Goal: Contribute content: Add original content to the website for others to see

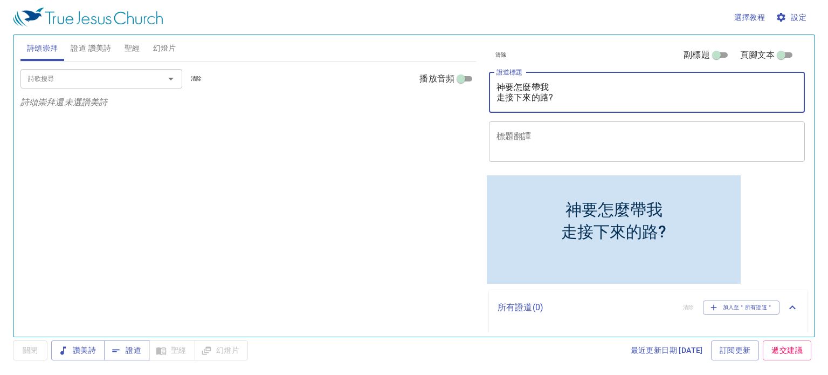
click at [669, 92] on textarea "神要怎麼帶我 走接下來的路?" at bounding box center [647, 92] width 301 height 20
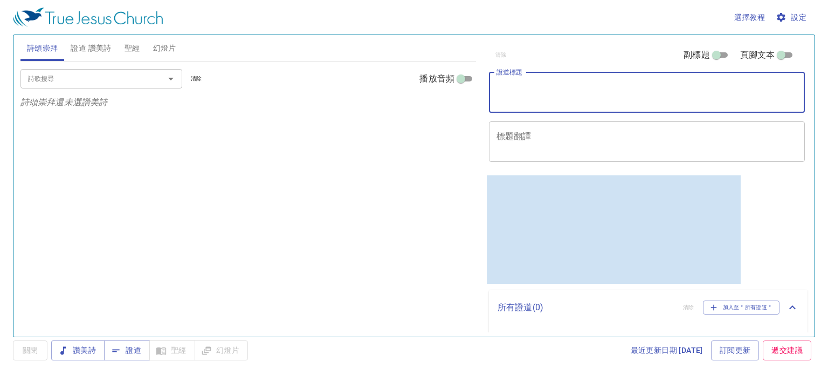
click at [669, 92] on textarea "證道標題" at bounding box center [647, 92] width 301 height 20
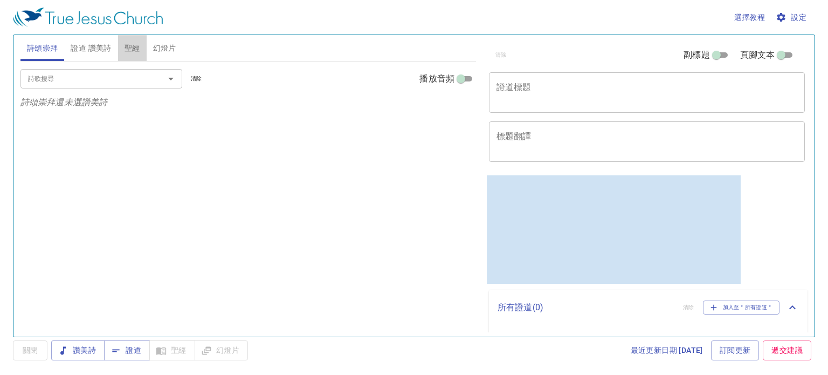
click at [130, 47] on span "聖經" at bounding box center [133, 48] width 16 height 13
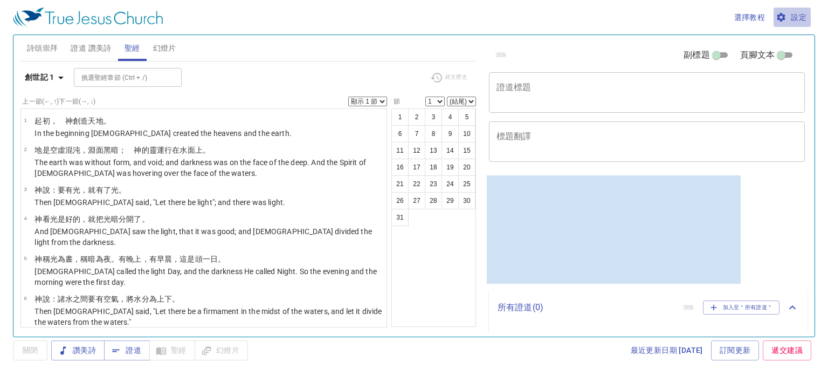
click at [801, 18] on span "設定" at bounding box center [792, 17] width 29 height 13
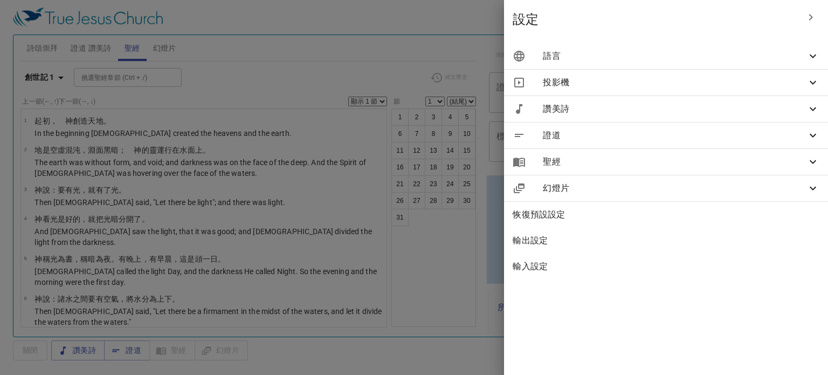
click at [664, 59] on span "語言" at bounding box center [675, 56] width 264 height 13
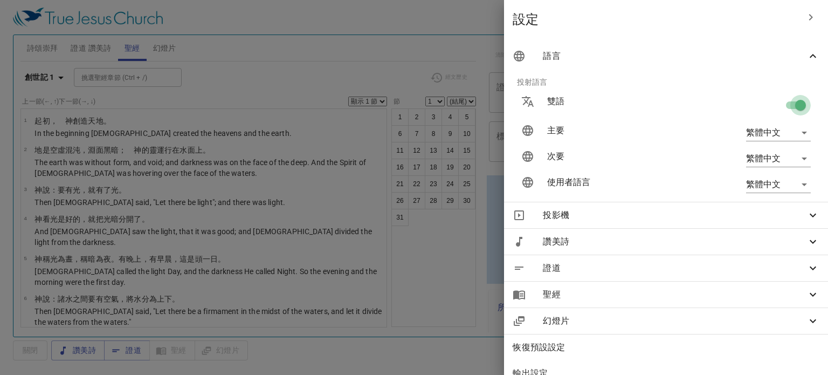
click at [796, 104] on input "checkbox" at bounding box center [800, 107] width 61 height 20
checkbox input "false"
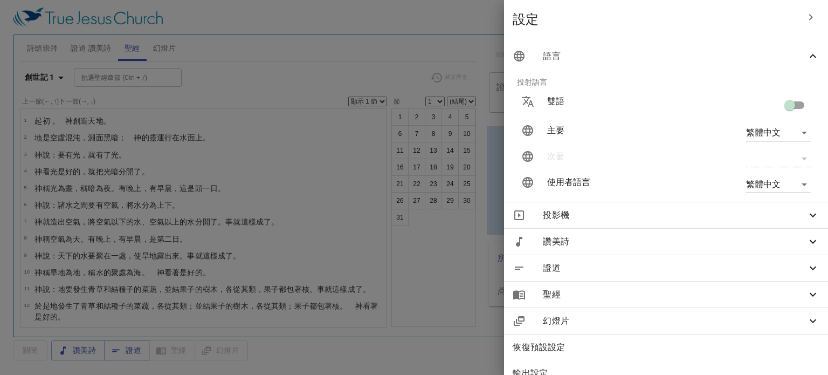
click at [391, 16] on div at bounding box center [414, 187] width 828 height 375
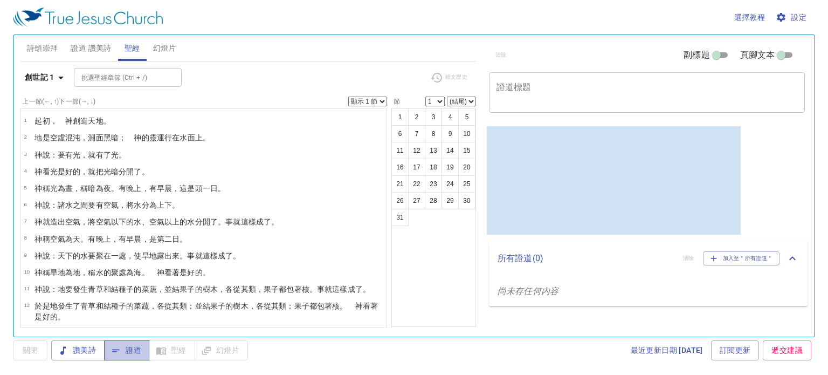
click at [134, 352] on span "證道" at bounding box center [127, 350] width 29 height 13
click at [343, 10] on div "選擇教程 設定" at bounding box center [412, 17] width 798 height 35
click at [125, 353] on span "證道" at bounding box center [127, 350] width 29 height 13
click at [35, 358] on button "關閉" at bounding box center [30, 350] width 35 height 20
click at [139, 352] on span "證道" at bounding box center [127, 350] width 29 height 13
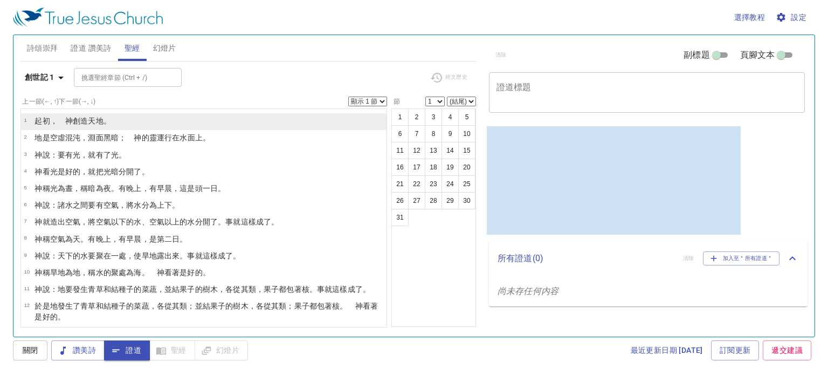
click at [153, 125] on li "1 ﻿起初 ，　神 創造 天 地 。" at bounding box center [204, 121] width 366 height 17
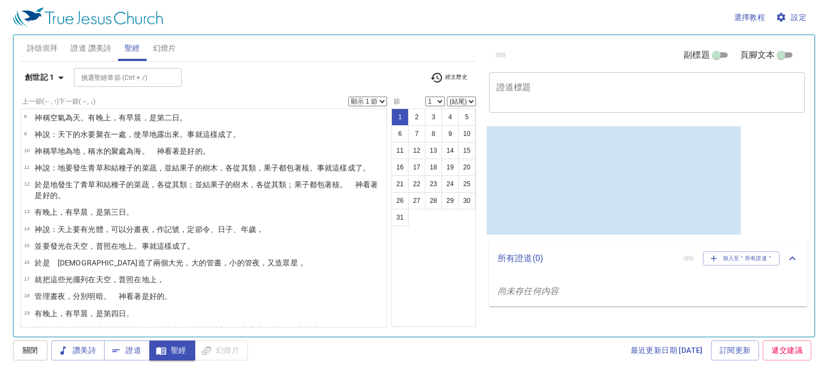
scroll to position [190, 0]
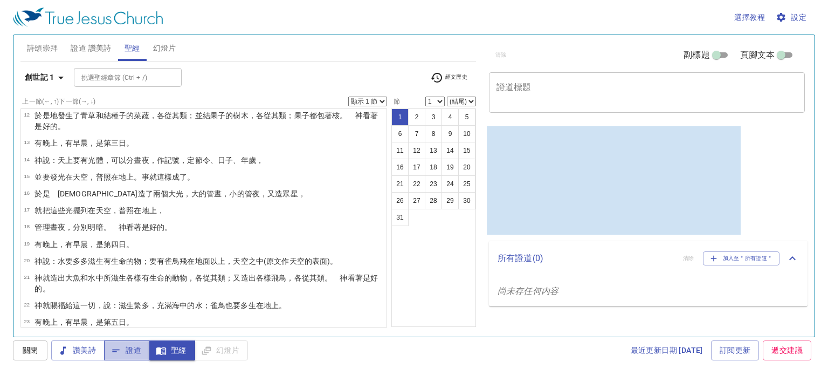
click at [131, 342] on button "證道" at bounding box center [127, 350] width 46 height 20
